Goal: Information Seeking & Learning: Learn about a topic

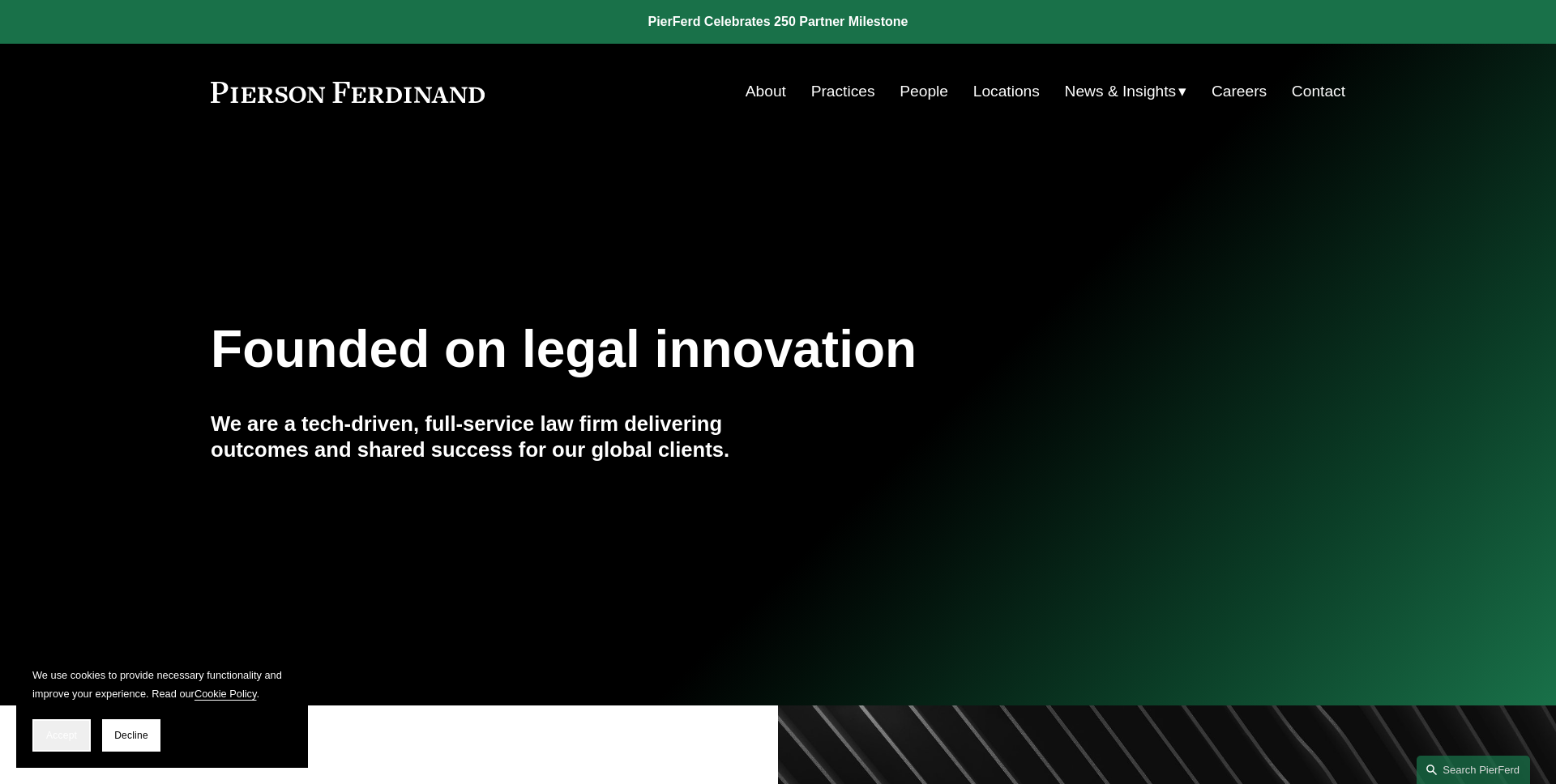
click at [71, 724] on button "Accept" at bounding box center [61, 736] width 58 height 32
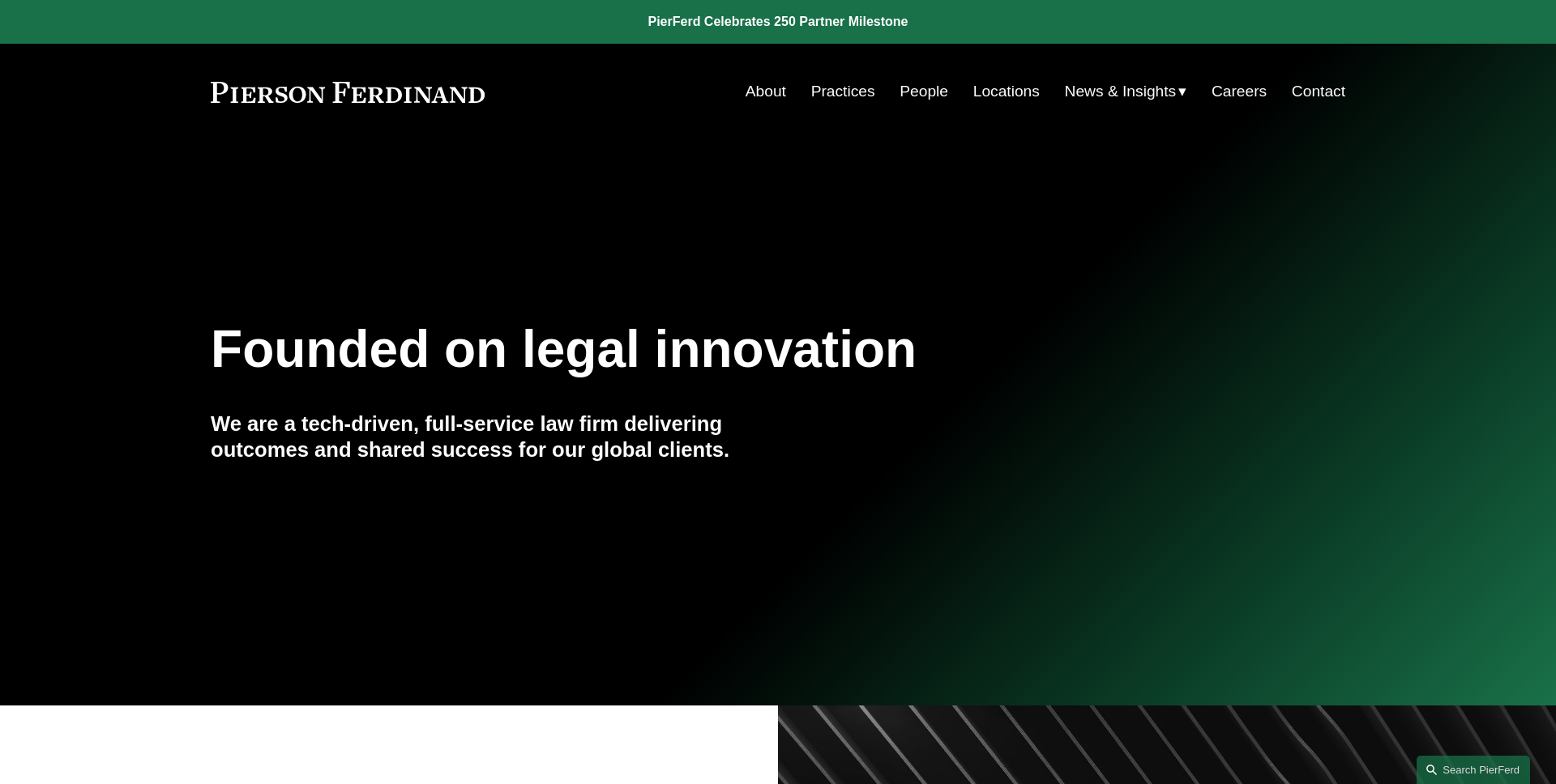
click at [0, 0] on div "News" at bounding box center [0, 0] width 0 height 0
click at [0, 0] on span "News" at bounding box center [0, 0] width 0 height 0
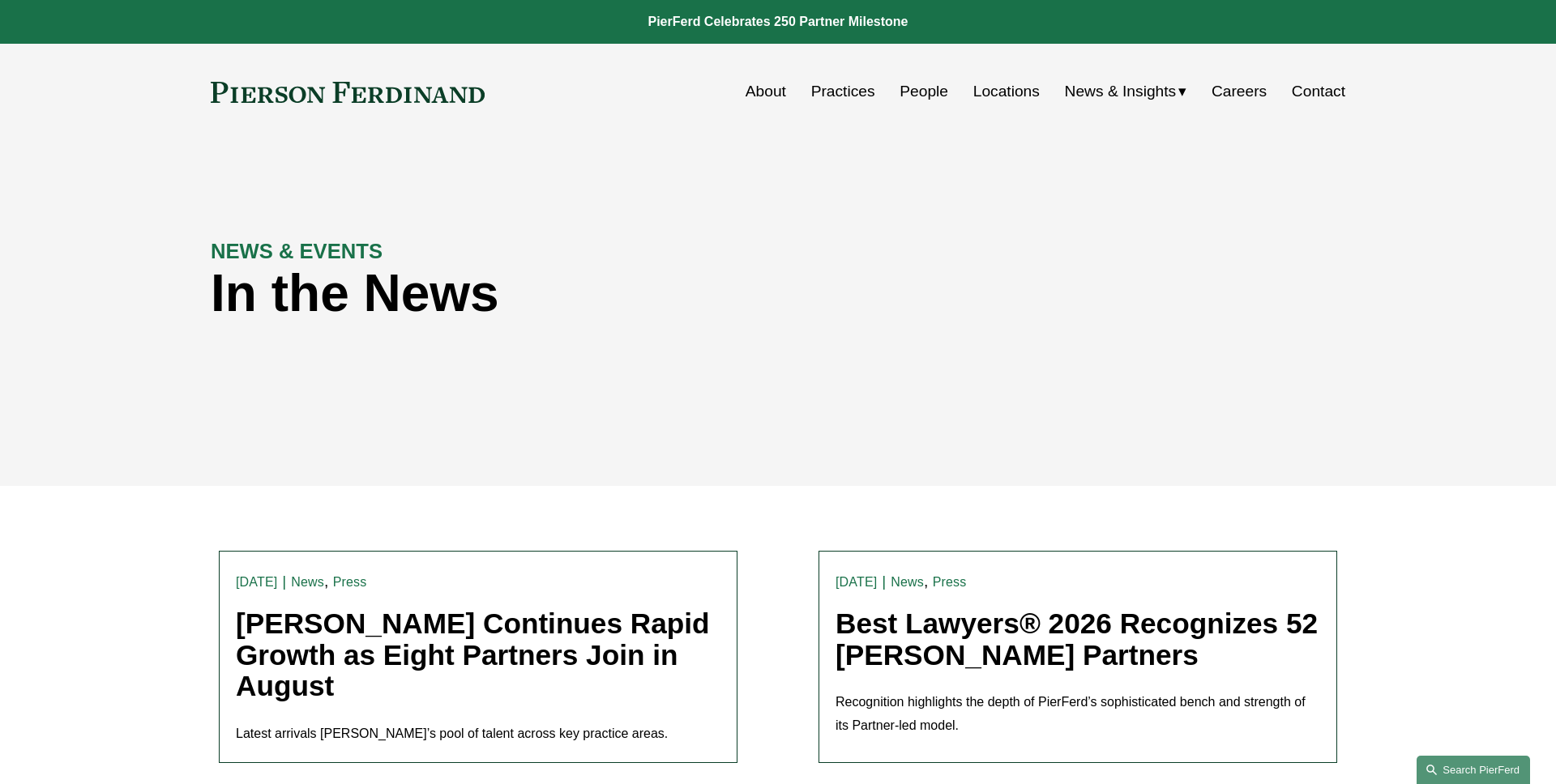
click at [1453, 764] on link "Search this site" at bounding box center [1472, 770] width 113 height 29
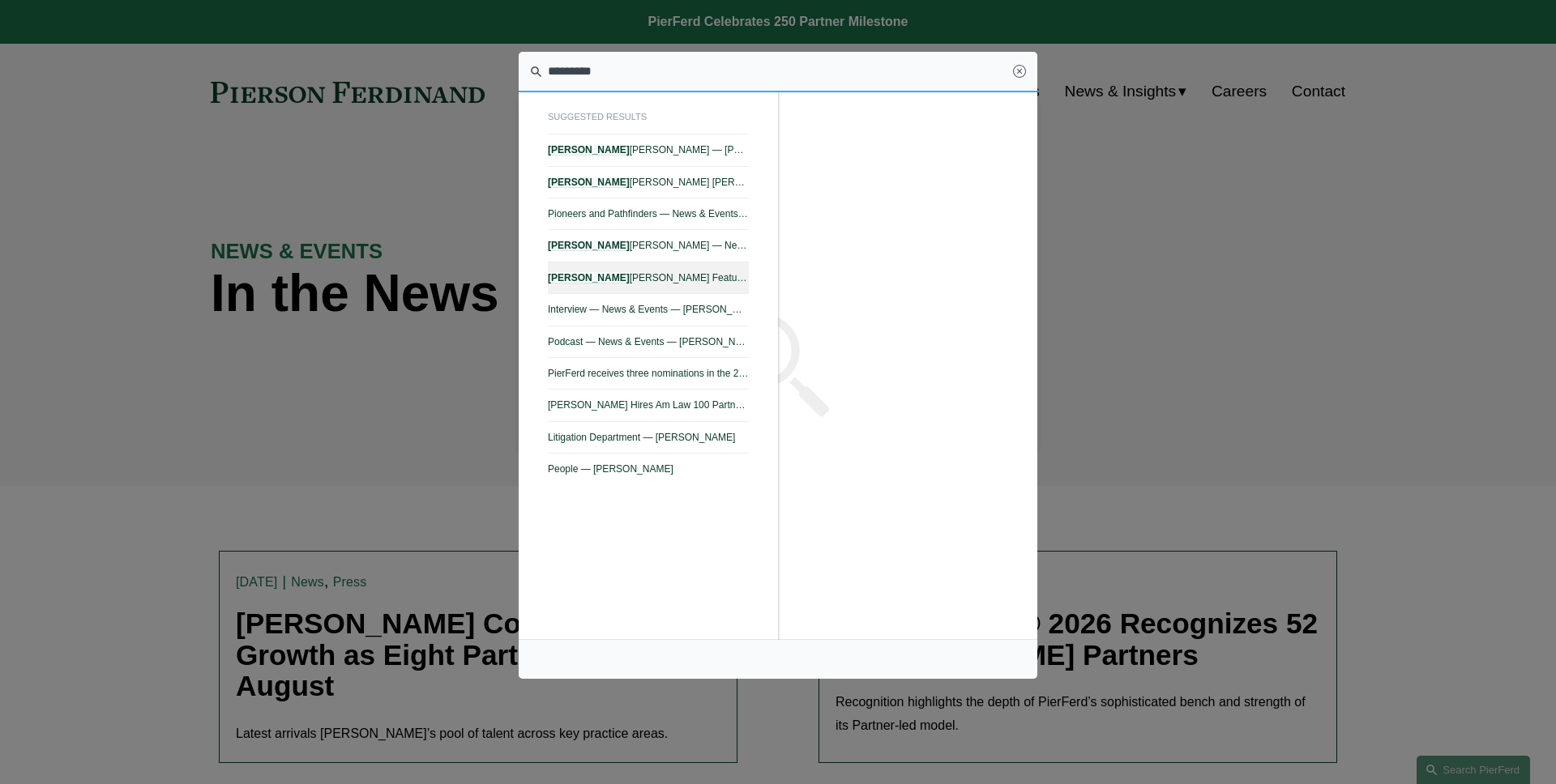
click at [692, 274] on span "Christina Wojcik Featured on the Pioneers and Pathfinders Podcast — Pierson Fer…" at bounding box center [647, 277] width 201 height 11
type input "*********"
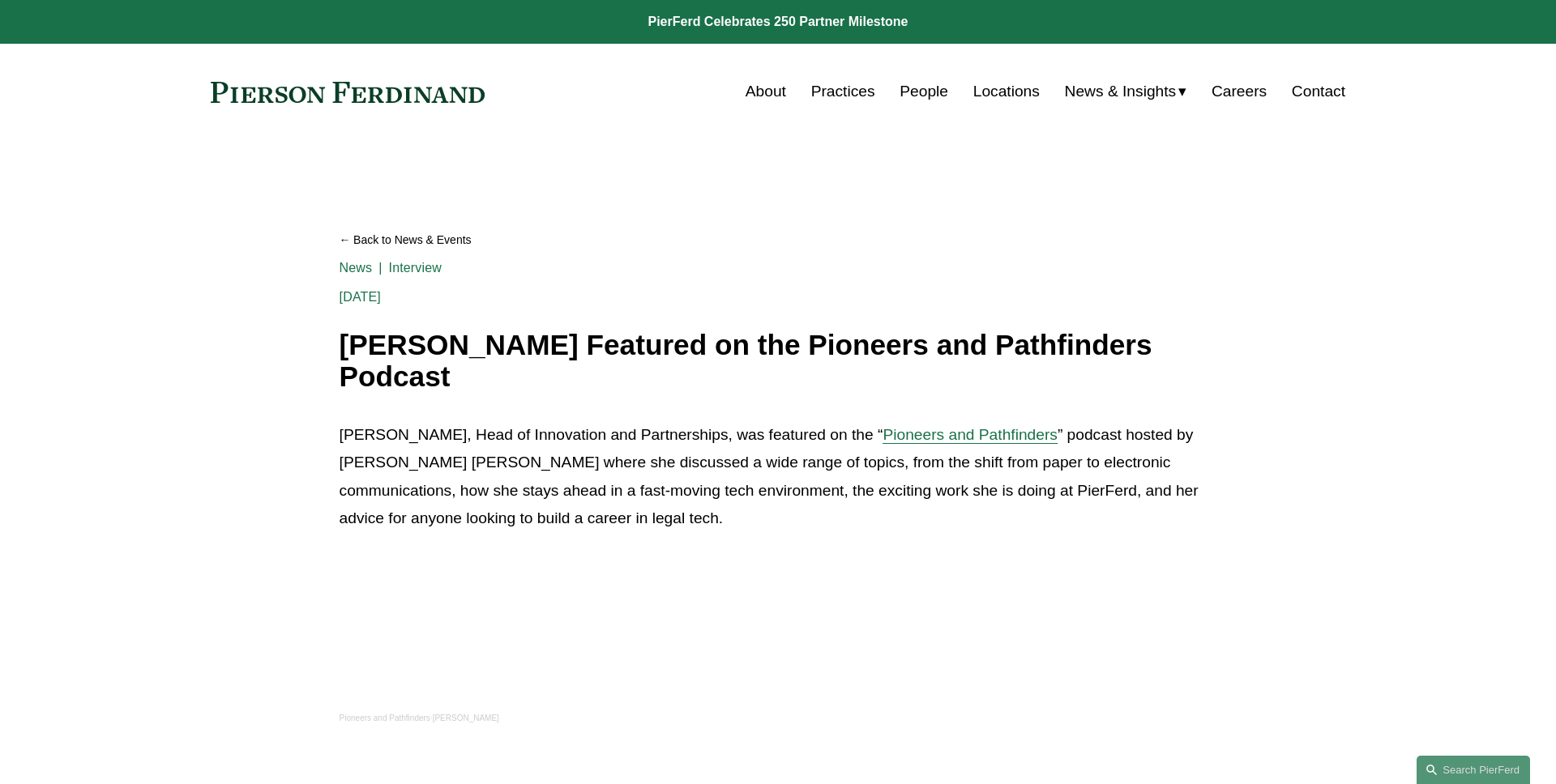
click at [179, 316] on article "Back to News & Events [PERSON_NAME] Featured on the Pioneers and Pathfinders Po…" at bounding box center [778, 519] width 1556 height 759
